Goal: Task Accomplishment & Management: Complete application form

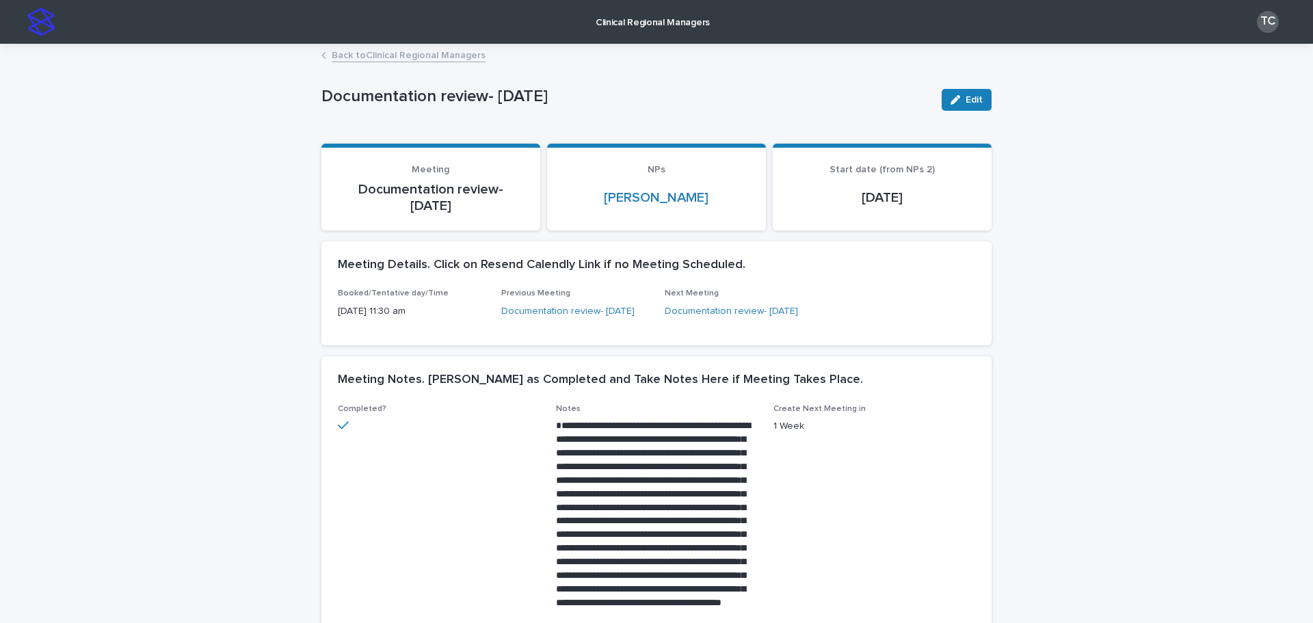
click at [436, 55] on link "Back to Clinical Regional Managers" at bounding box center [409, 54] width 154 height 16
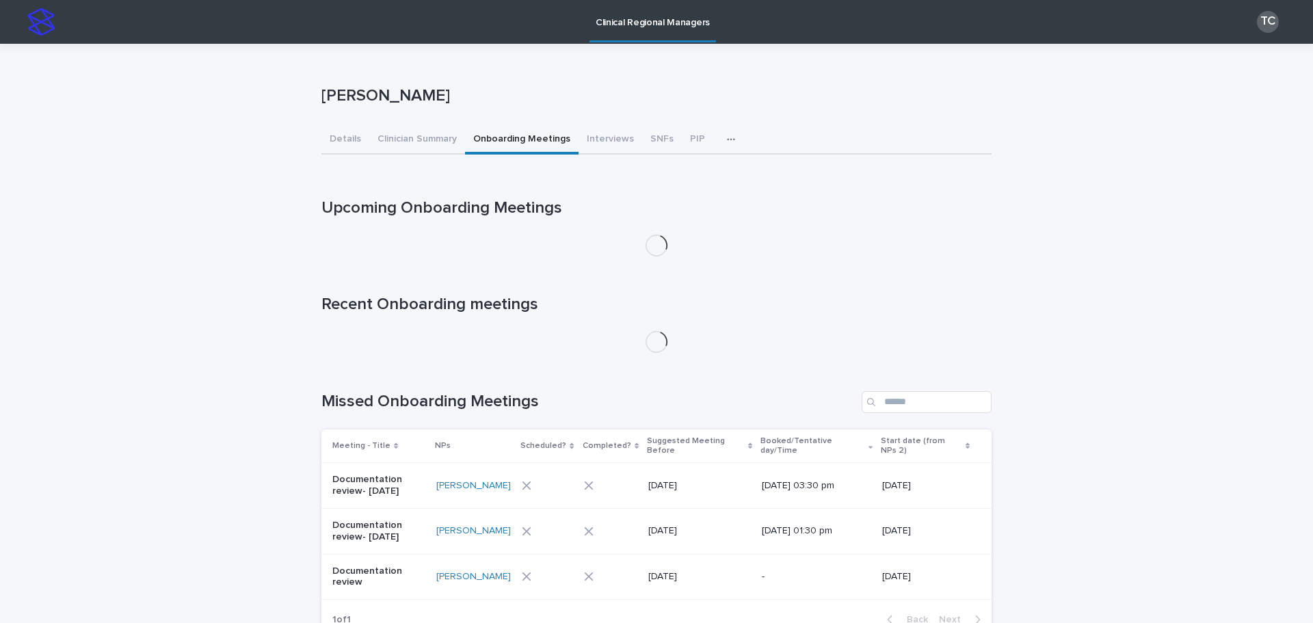
click at [727, 142] on icon "button" at bounding box center [731, 140] width 8 height 10
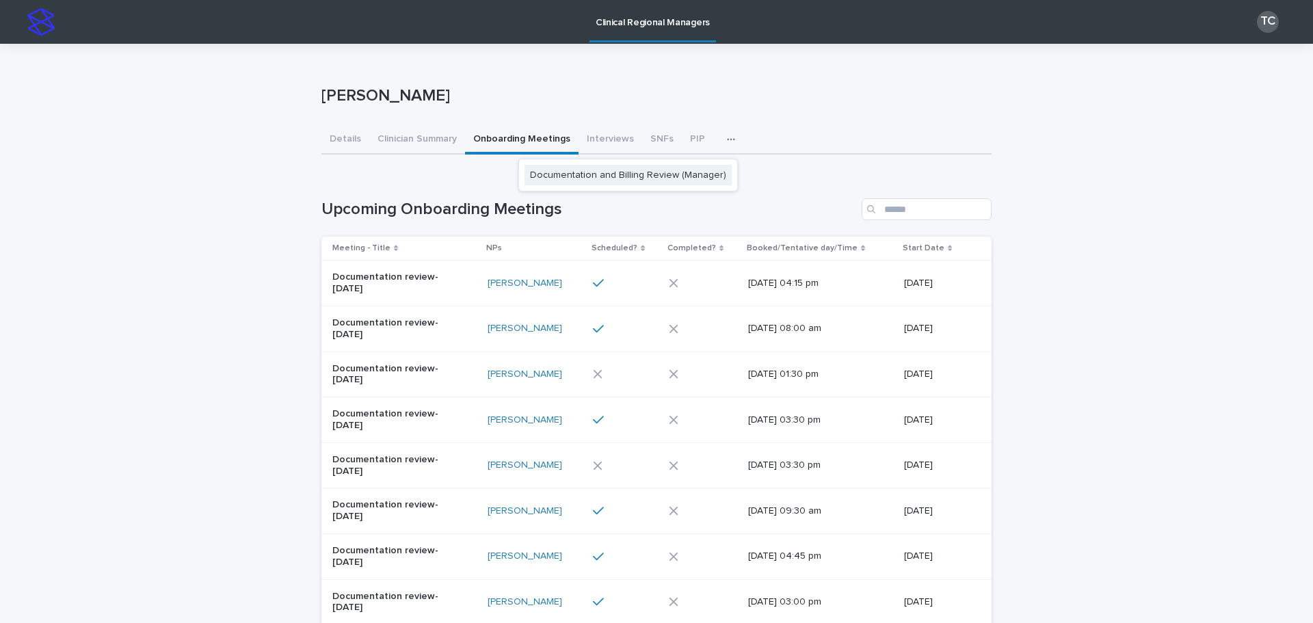
click at [689, 180] on button "Documentation and Billing Review (Manager)" at bounding box center [627, 175] width 207 height 21
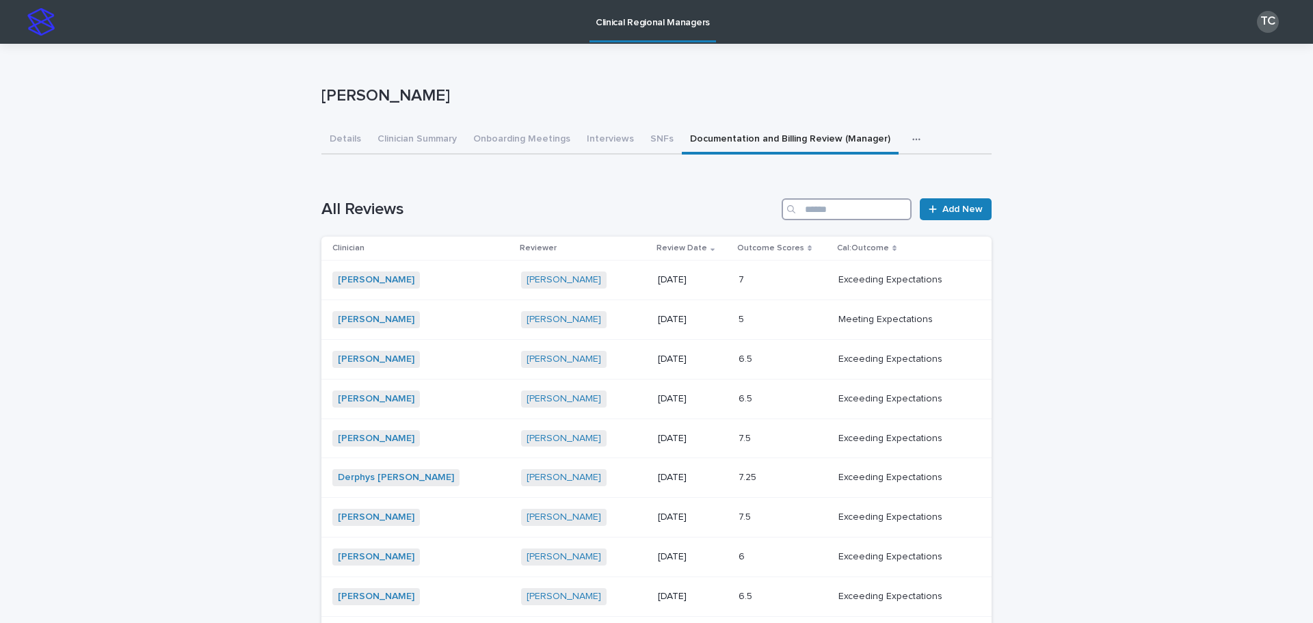
click at [875, 204] on input "Search" at bounding box center [847, 209] width 130 height 22
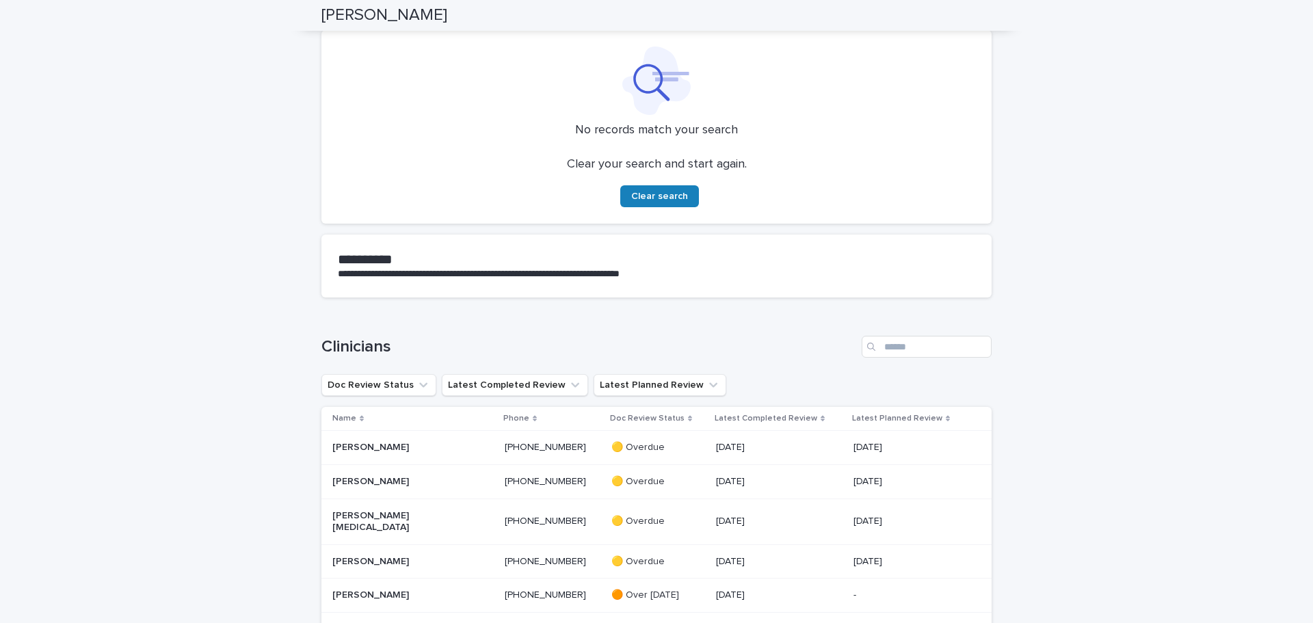
scroll to position [206, 0]
type input "***"
click at [940, 347] on input "Search" at bounding box center [927, 347] width 130 height 22
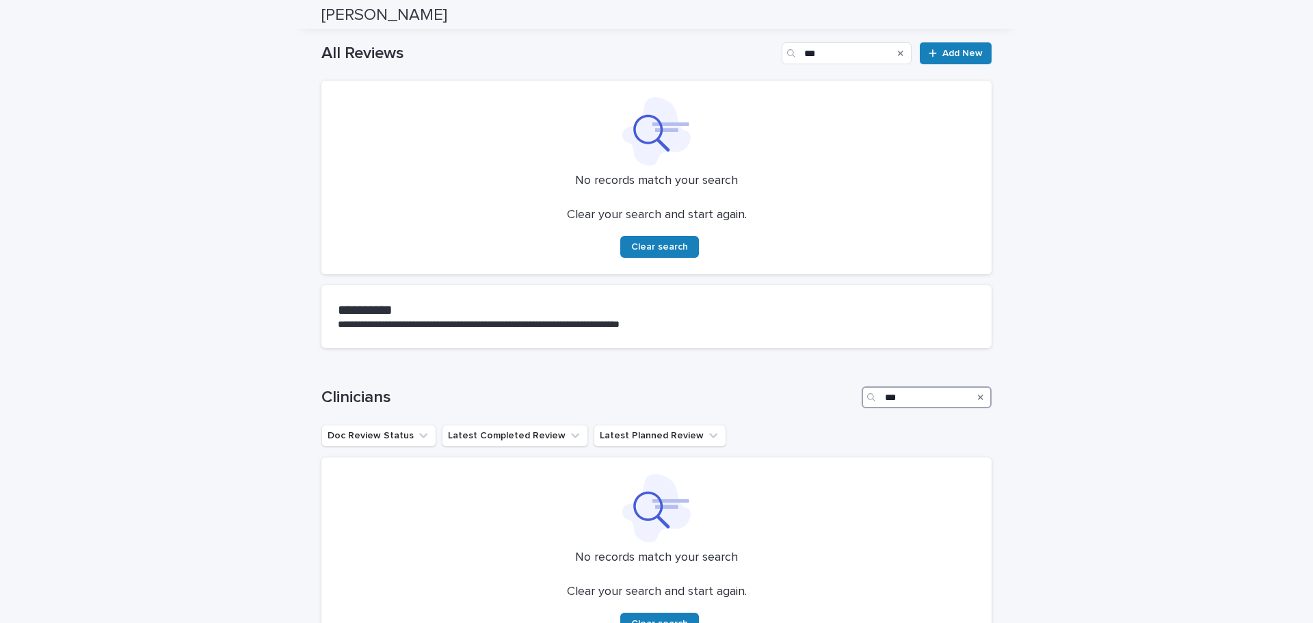
scroll to position [157, 0]
click at [901, 392] on input "***" at bounding box center [927, 397] width 130 height 22
type input "*"
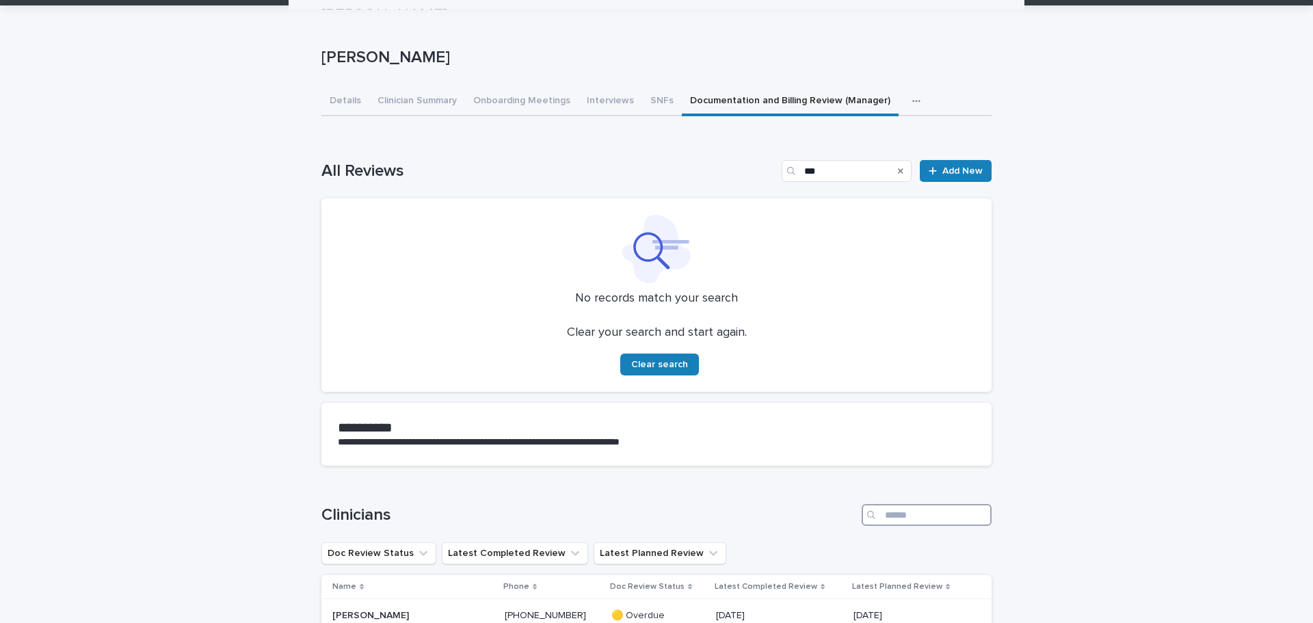
scroll to position [0, 0]
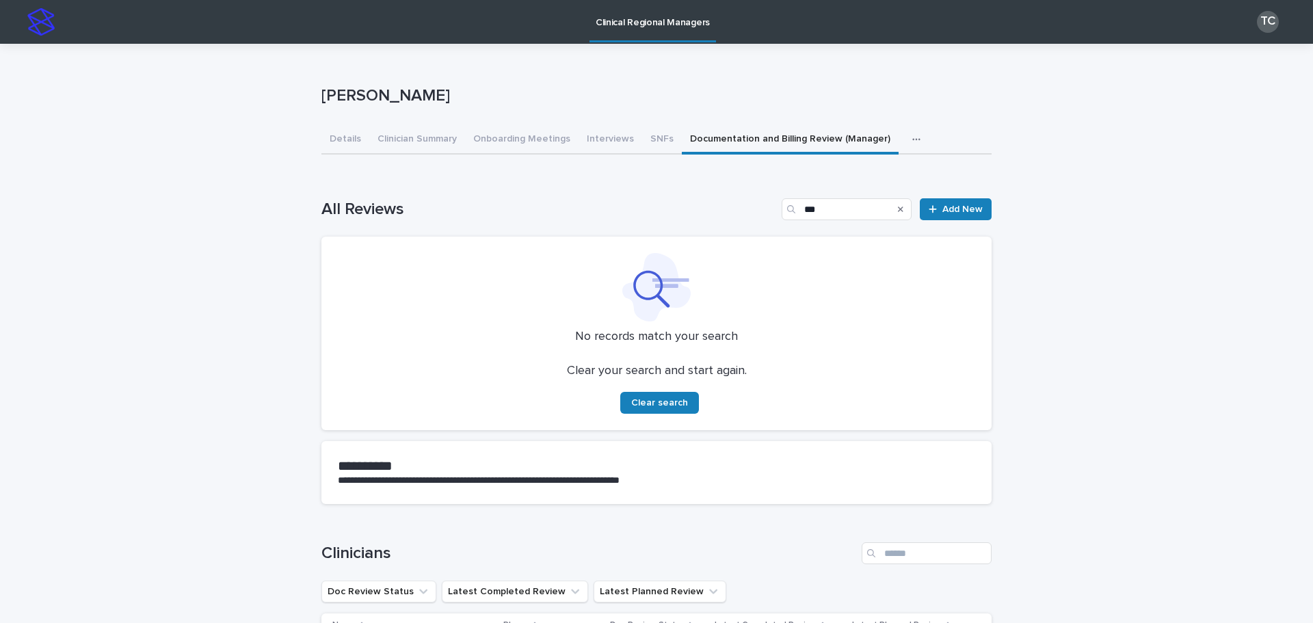
click at [734, 140] on button "Documentation and Billing Review (Manager)" at bounding box center [790, 140] width 217 height 29
click at [898, 209] on icon "Search" at bounding box center [900, 209] width 5 height 8
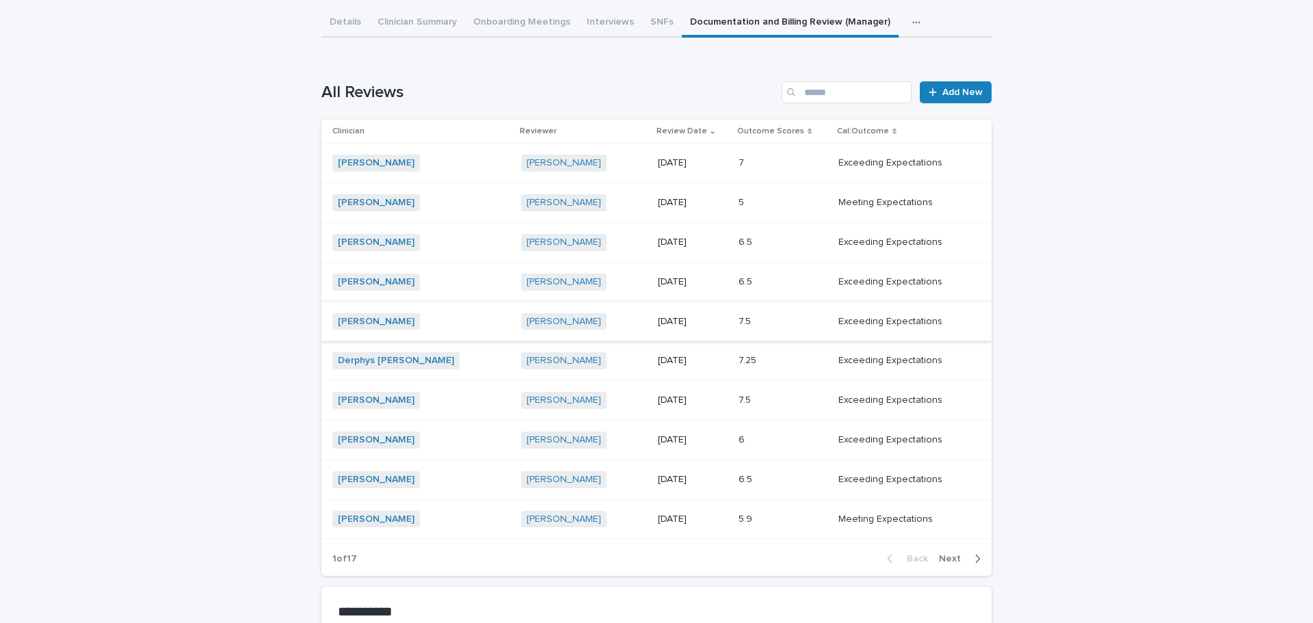
scroll to position [119, 0]
click at [947, 557] on span "Next" at bounding box center [954, 557] width 30 height 10
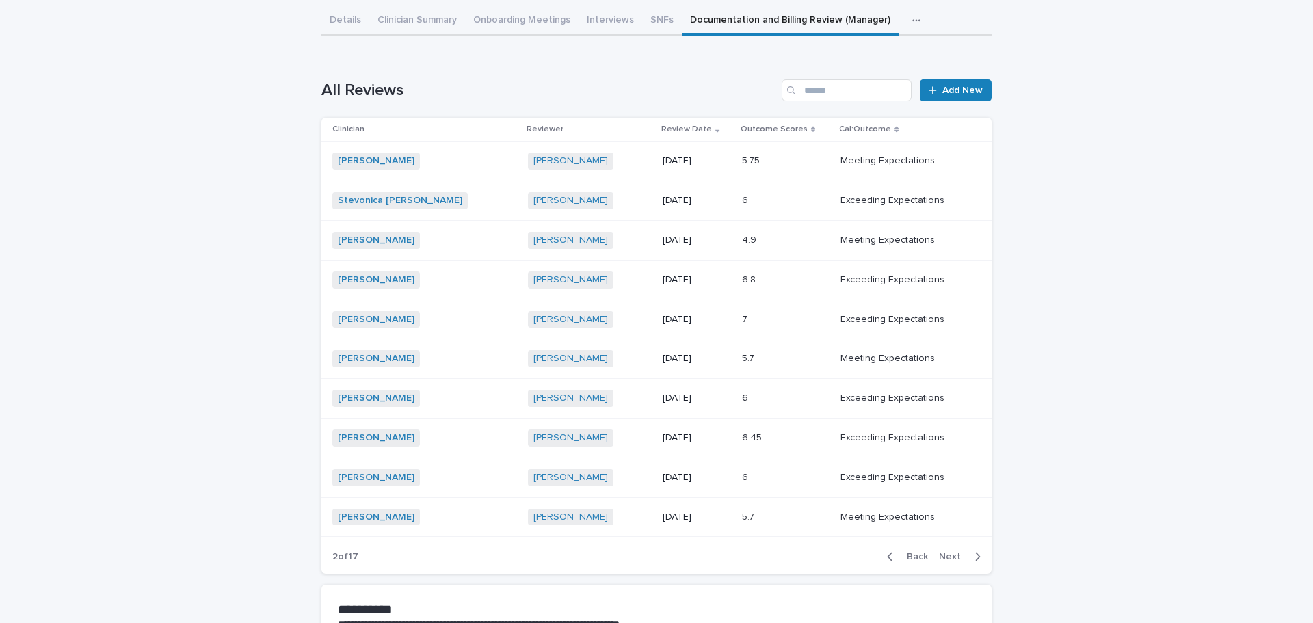
click at [946, 556] on span "Next" at bounding box center [954, 557] width 30 height 10
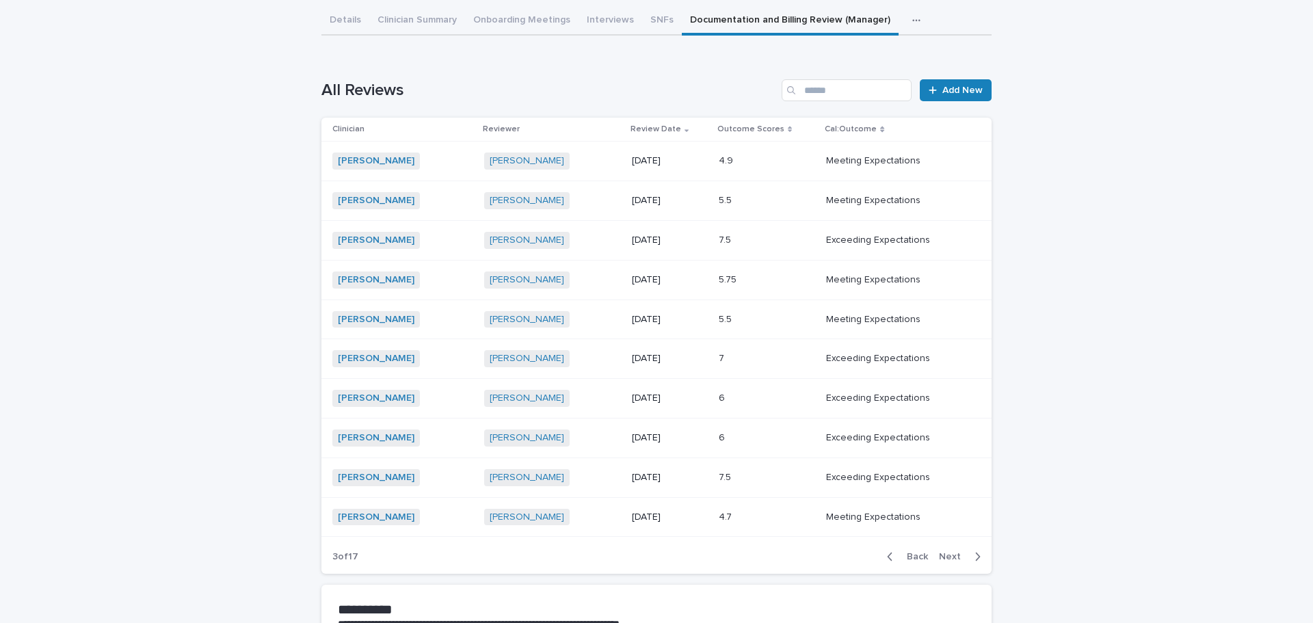
click at [946, 556] on span "Next" at bounding box center [954, 557] width 30 height 10
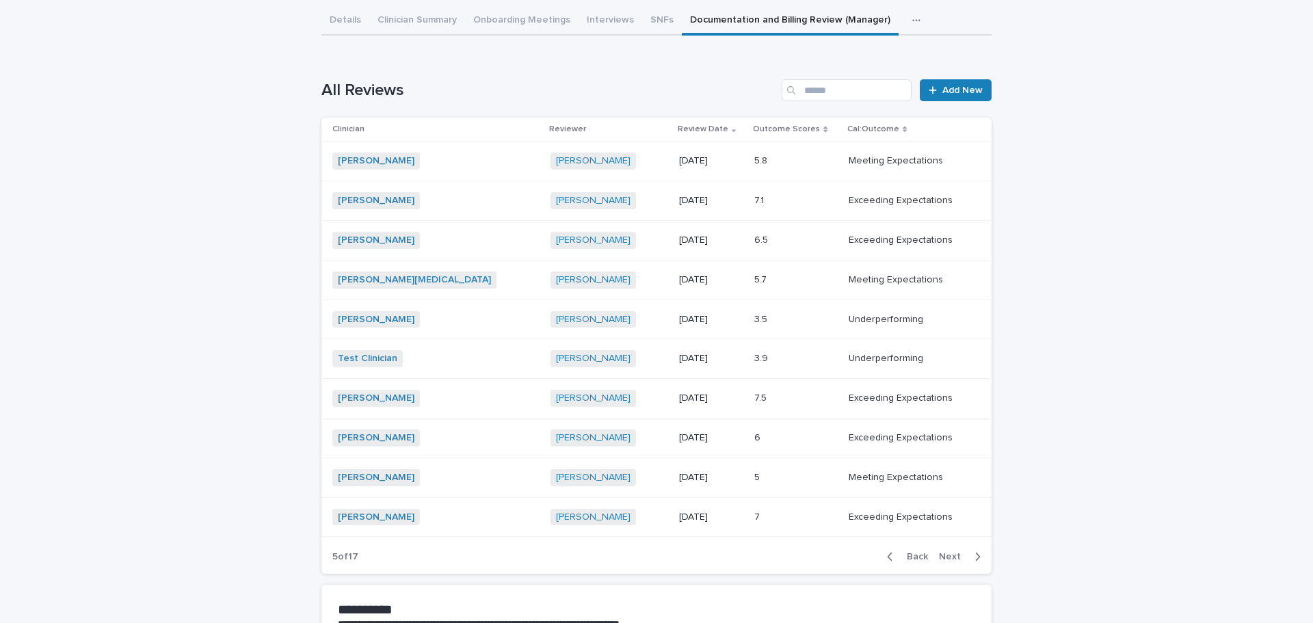
click at [946, 556] on span "Next" at bounding box center [954, 557] width 30 height 10
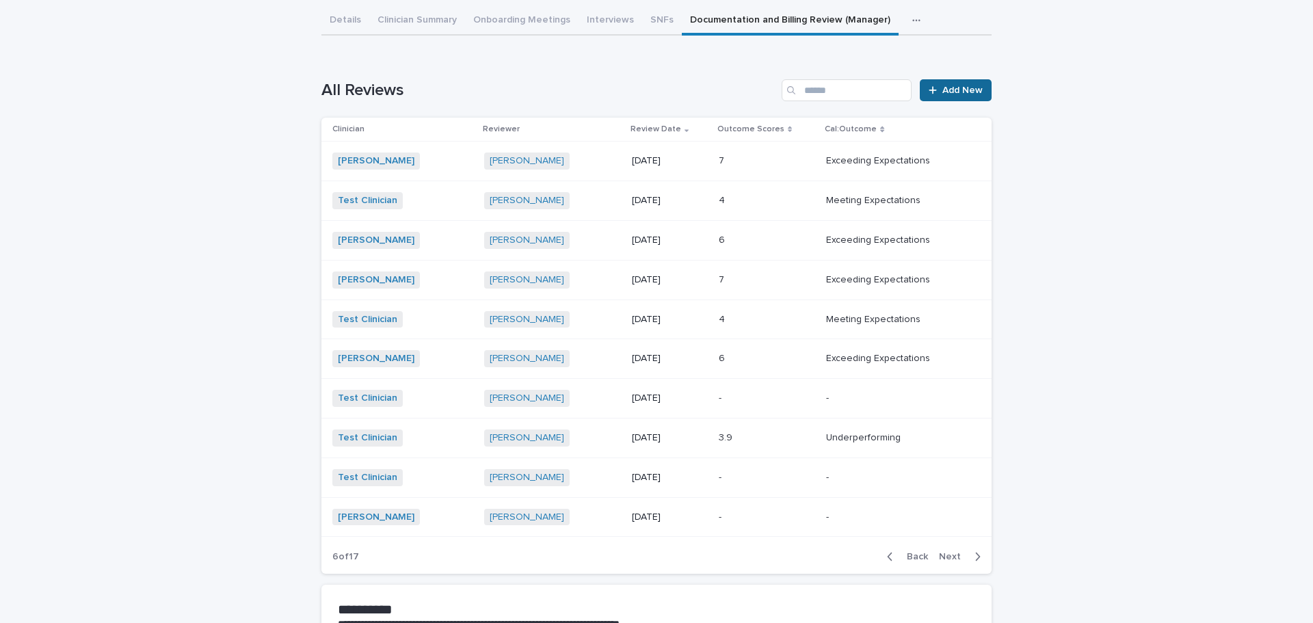
click at [949, 80] on link "Add New" at bounding box center [956, 90] width 72 height 22
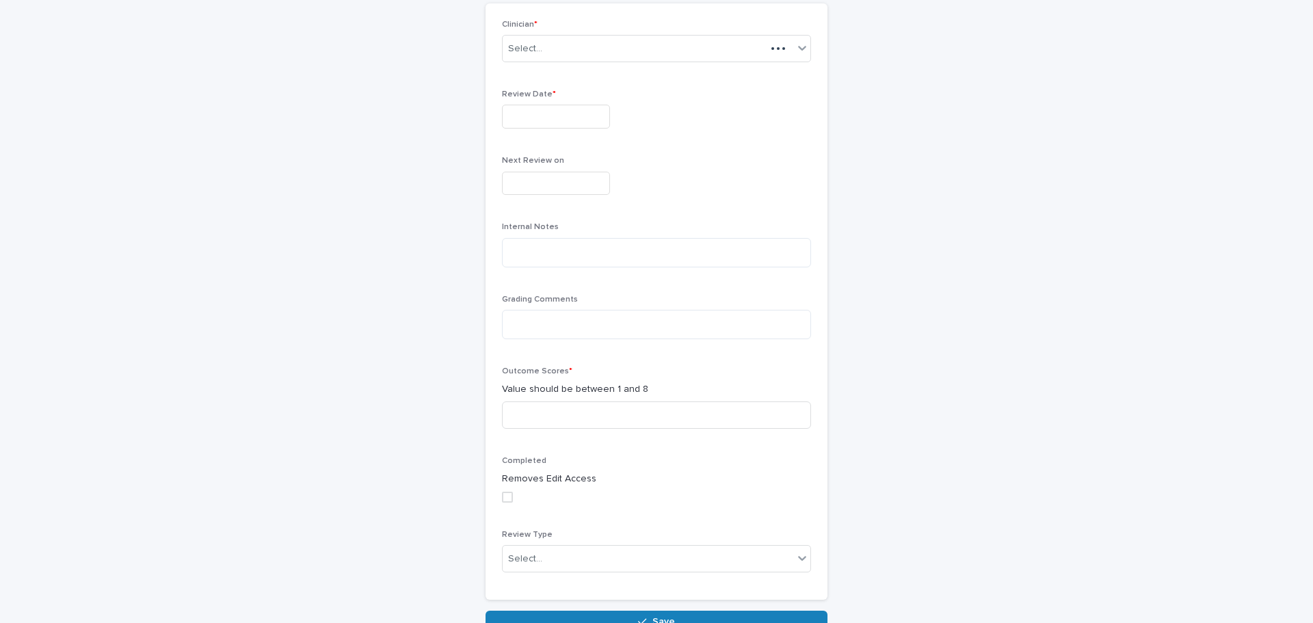
scroll to position [120, 0]
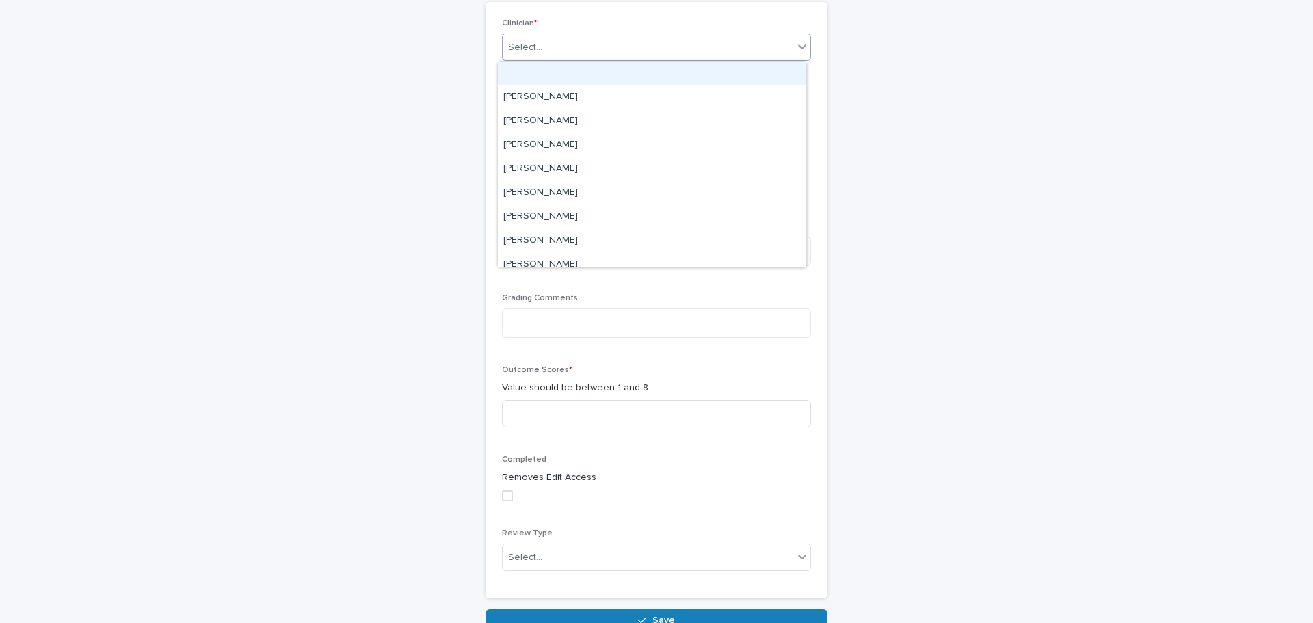
click at [626, 51] on div "Select..." at bounding box center [648, 47] width 291 height 23
type input "***"
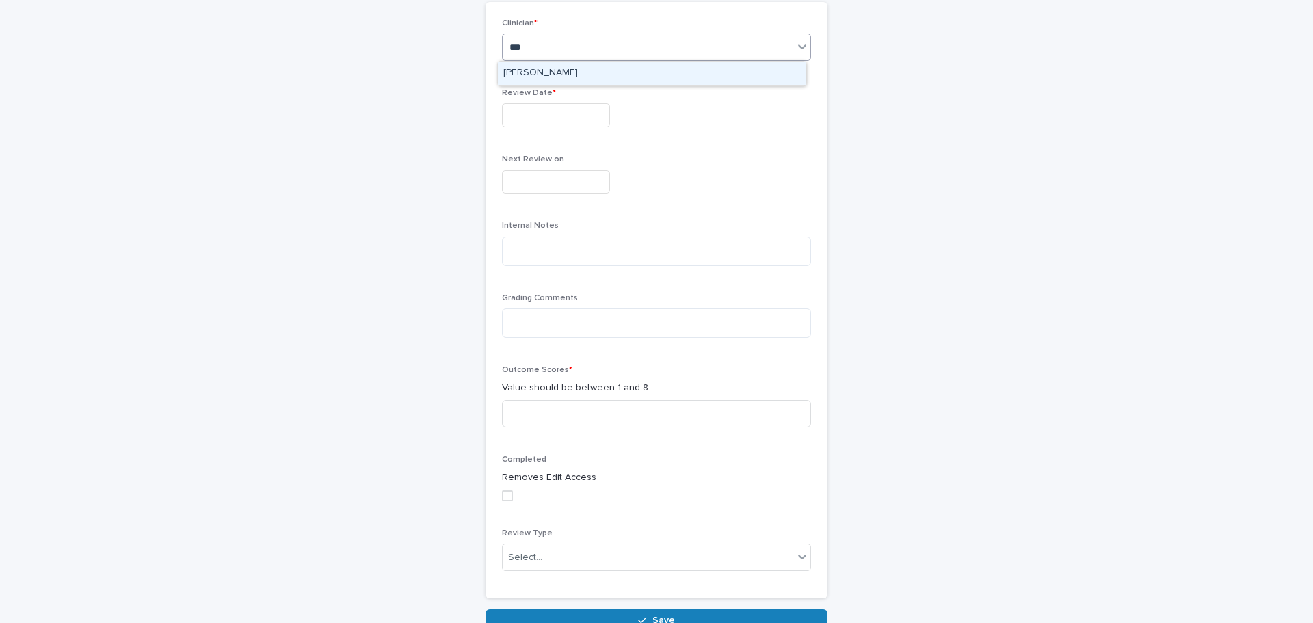
click at [528, 70] on div "[PERSON_NAME]" at bounding box center [652, 74] width 308 height 24
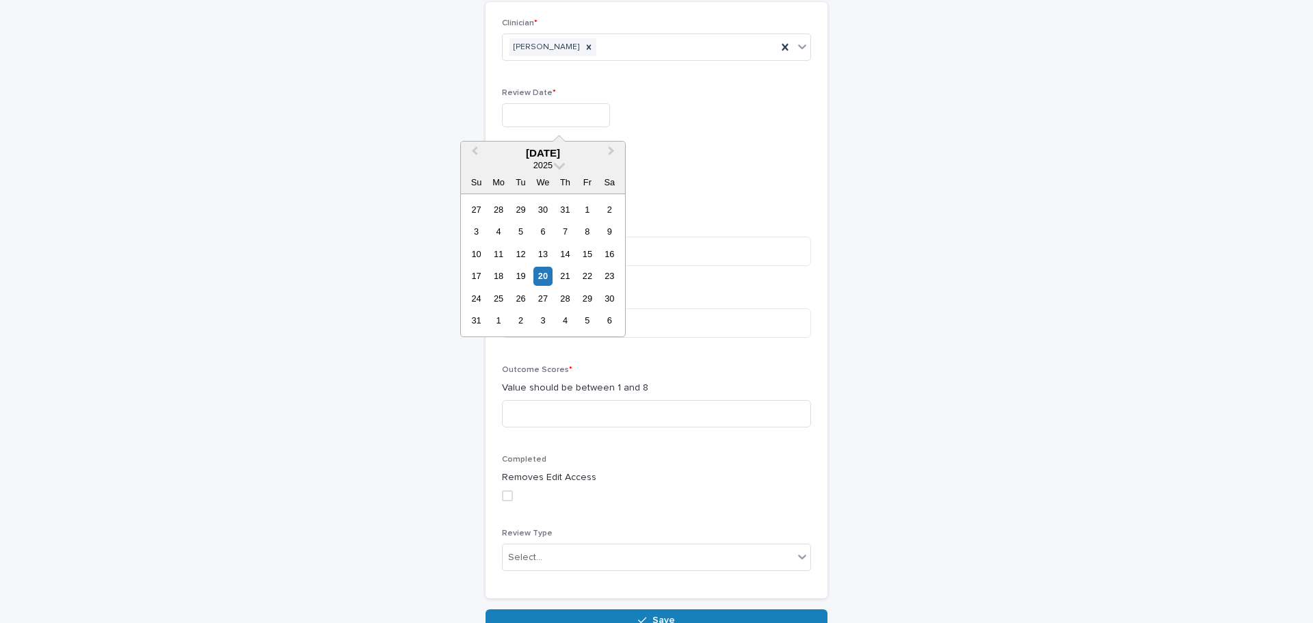
click at [518, 110] on input "text" at bounding box center [556, 115] width 108 height 24
click at [472, 149] on button "Previous Month" at bounding box center [473, 154] width 22 height 22
click at [500, 206] on div "2" at bounding box center [498, 209] width 18 height 18
type input "**********"
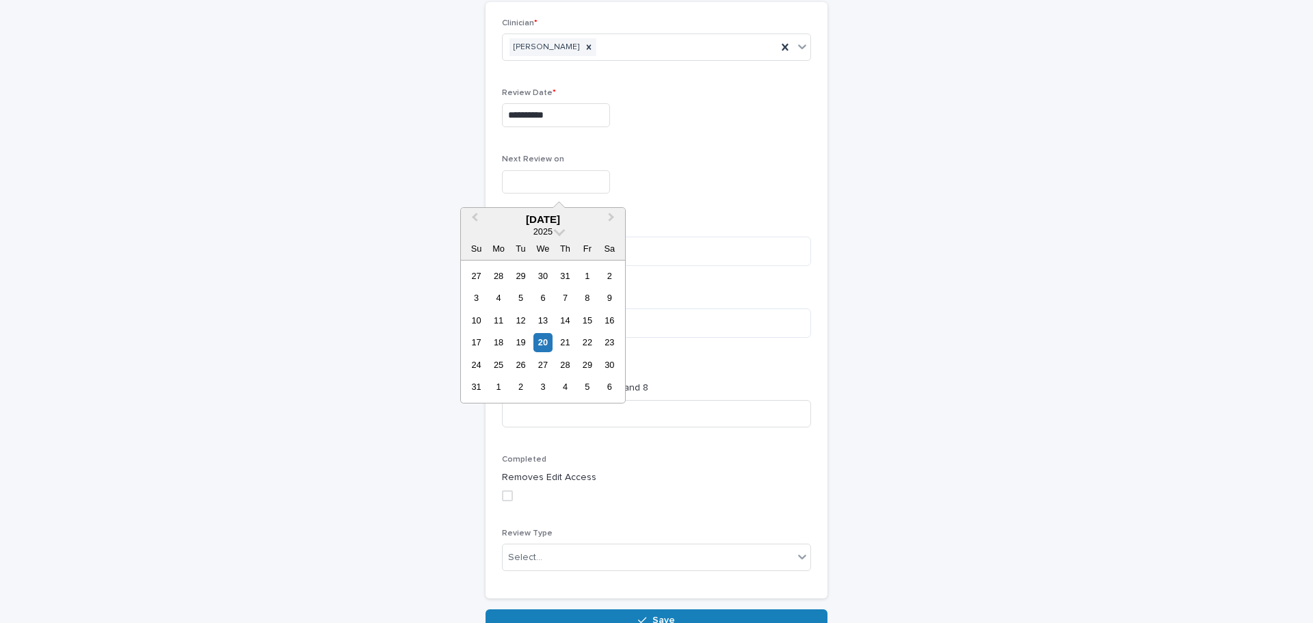
click at [515, 189] on input "text" at bounding box center [556, 182] width 108 height 24
click at [611, 217] on span "Next Month" at bounding box center [611, 219] width 0 height 18
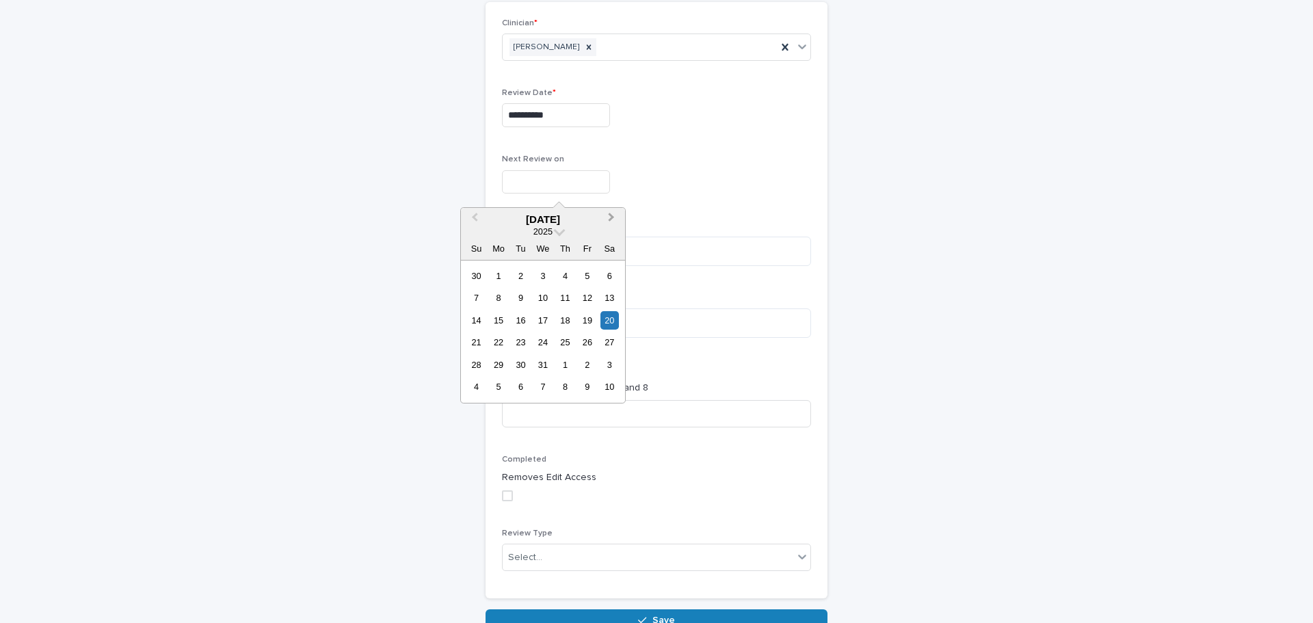
click at [611, 217] on span "Next Month" at bounding box center [611, 219] width 0 height 18
click at [501, 271] on div "2" at bounding box center [498, 276] width 18 height 18
type input "**********"
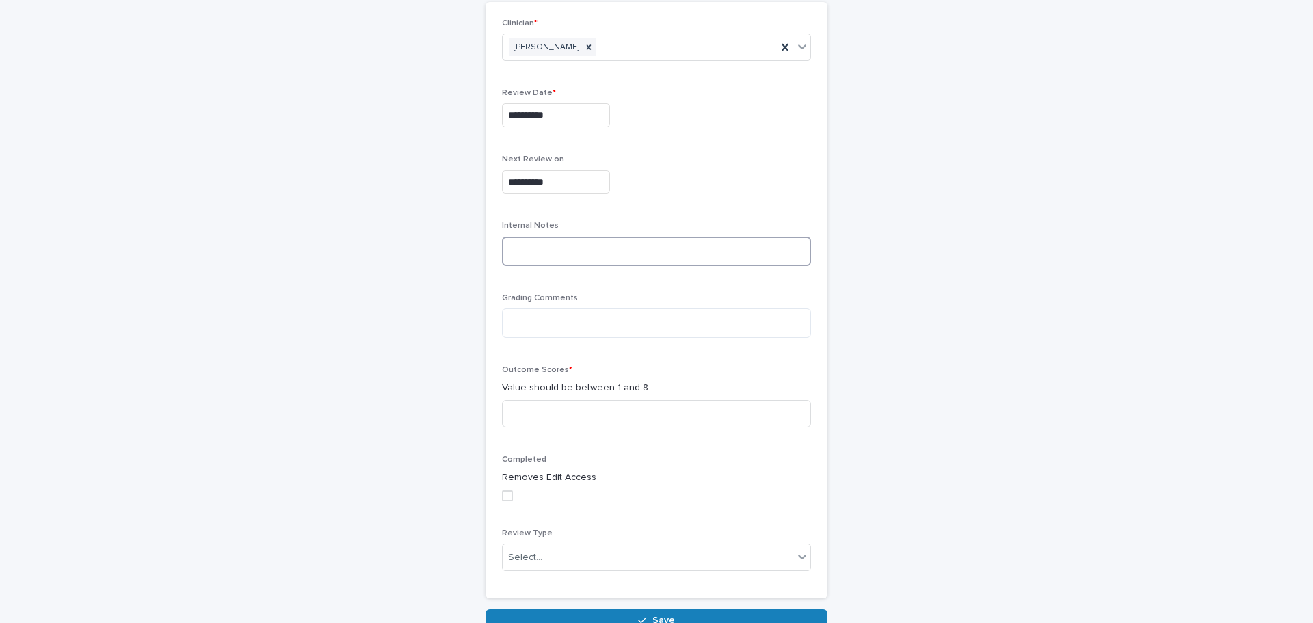
click at [556, 258] on textarea at bounding box center [656, 251] width 309 height 29
paste textarea "**********"
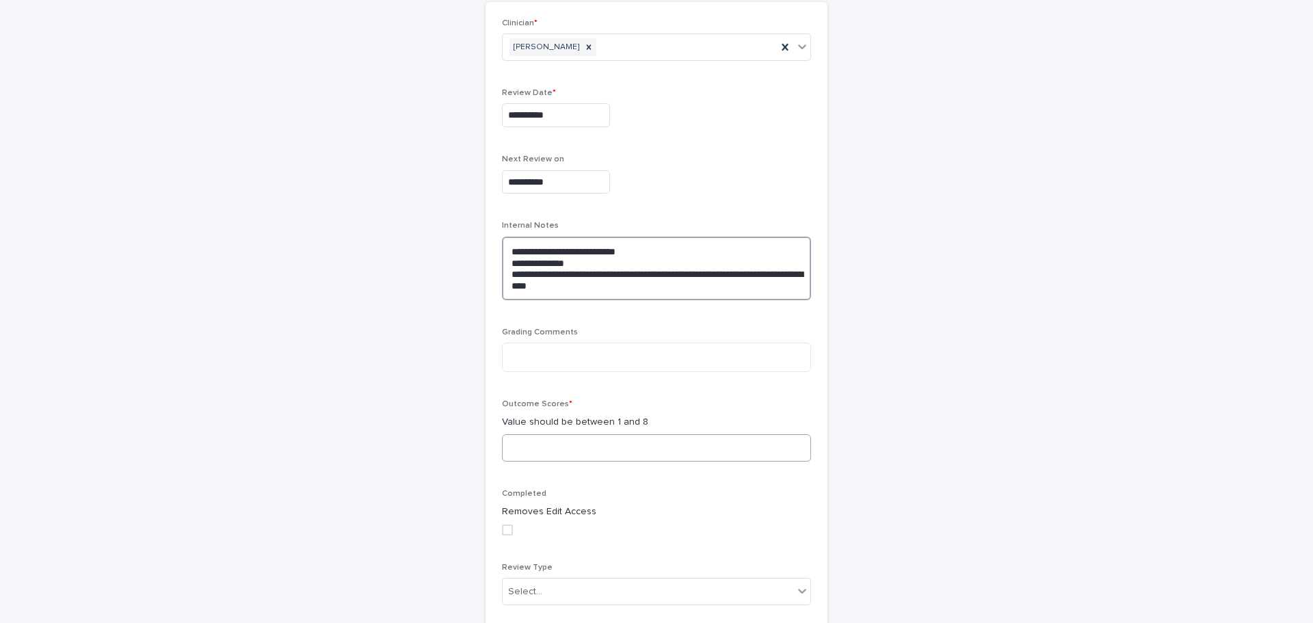
type textarea "**********"
click at [550, 441] on input at bounding box center [656, 447] width 309 height 27
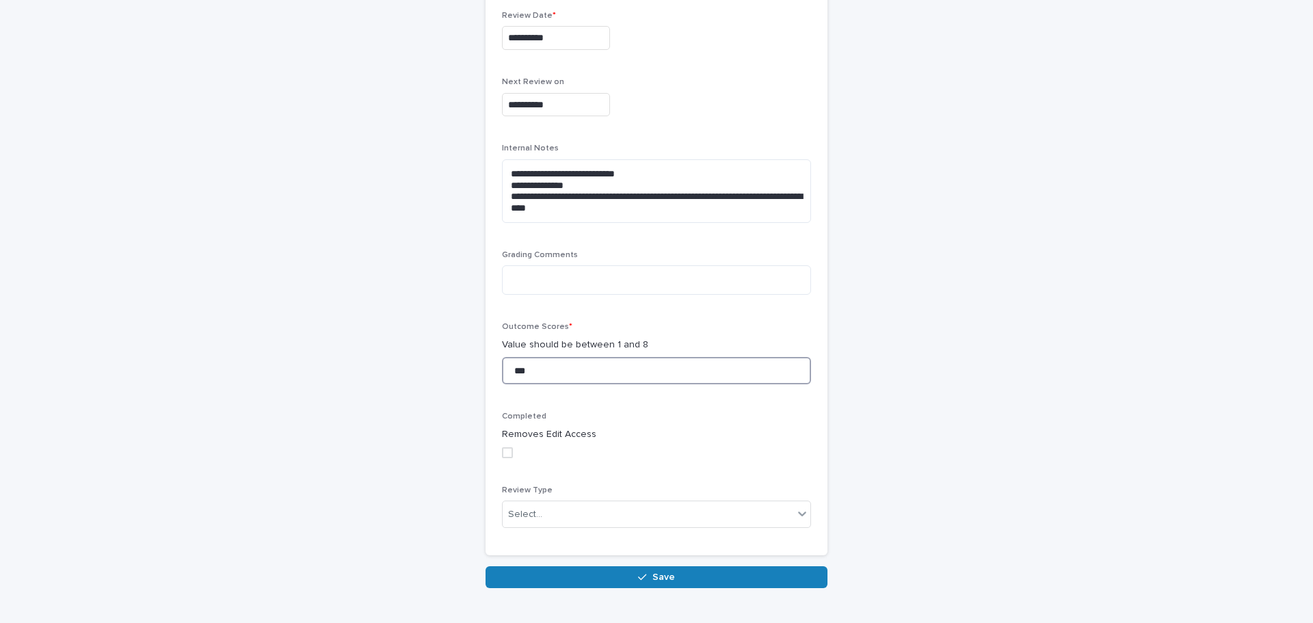
scroll to position [203, 0]
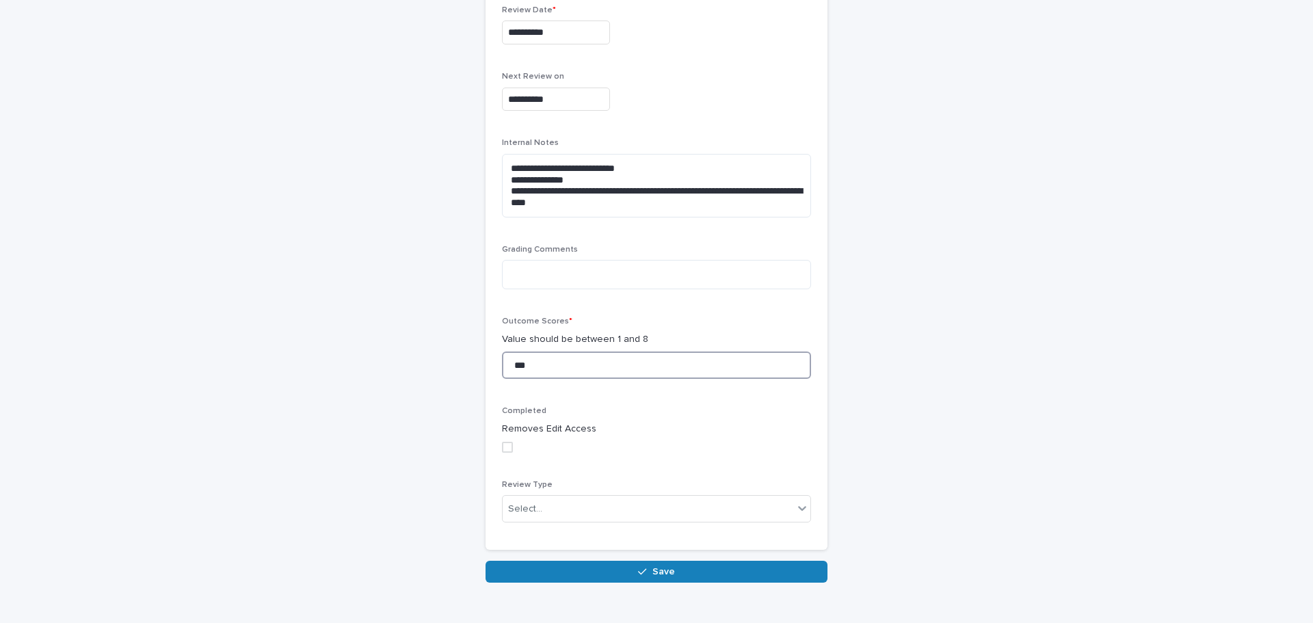
click at [503, 442] on span at bounding box center [507, 447] width 11 height 11
type input "***"
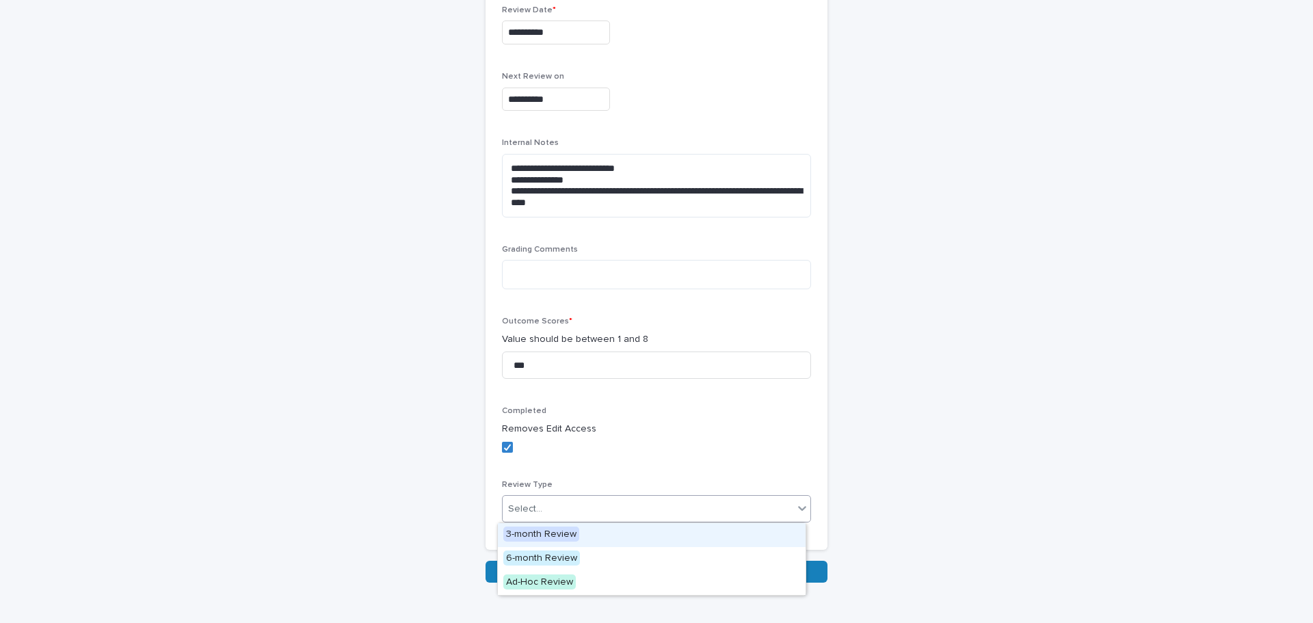
click at [541, 514] on div "Select..." at bounding box center [648, 509] width 291 height 23
click at [550, 555] on span "6-month Review" at bounding box center [541, 557] width 77 height 15
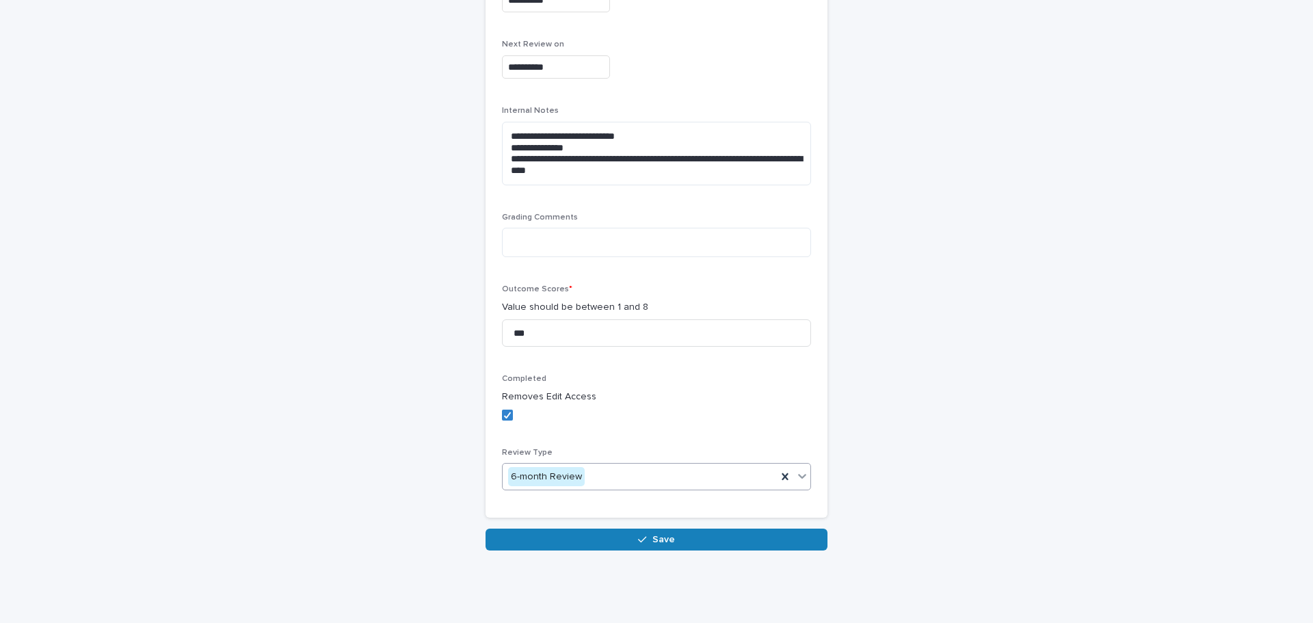
scroll to position [240, 0]
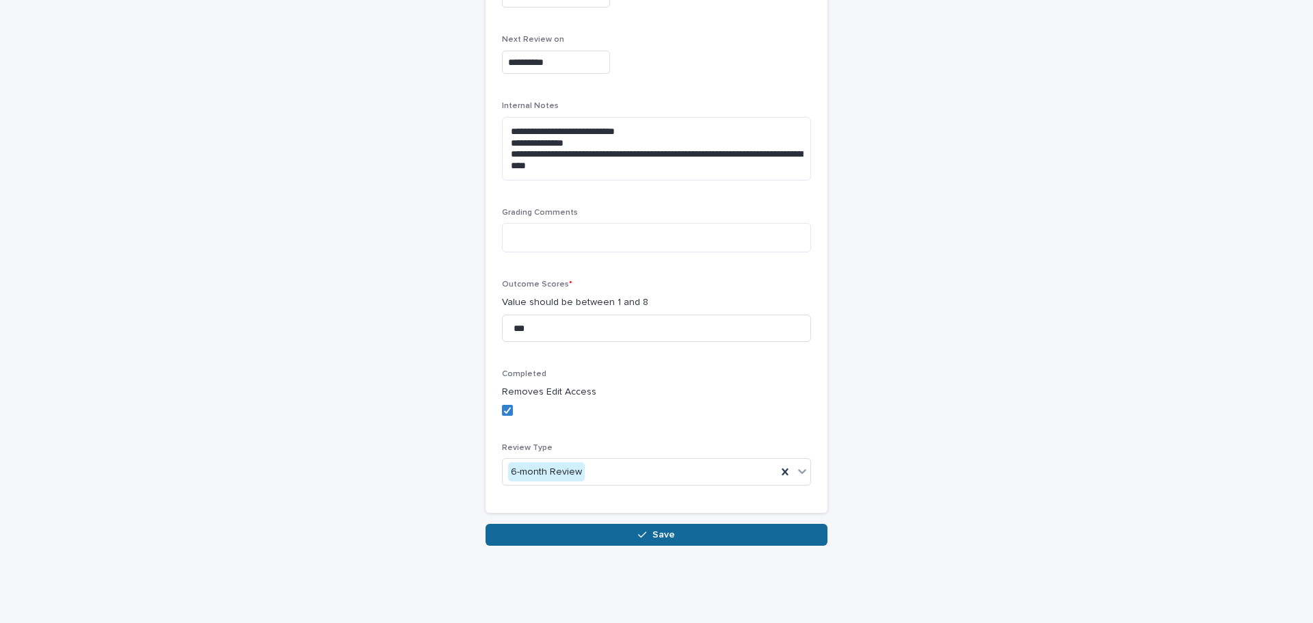
click at [677, 542] on button "Save" at bounding box center [656, 535] width 342 height 22
